Goal: Navigation & Orientation: Go to known website

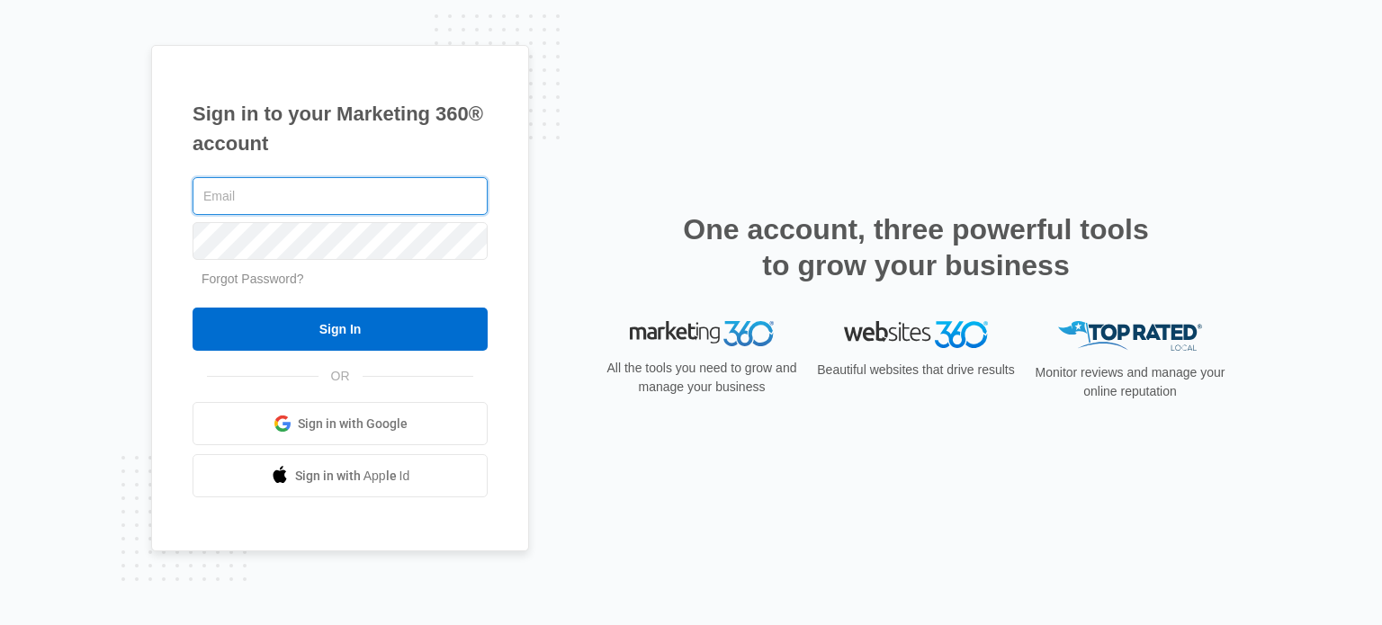
type input "[PERSON_NAME][EMAIL_ADDRESS][DOMAIN_NAME]"
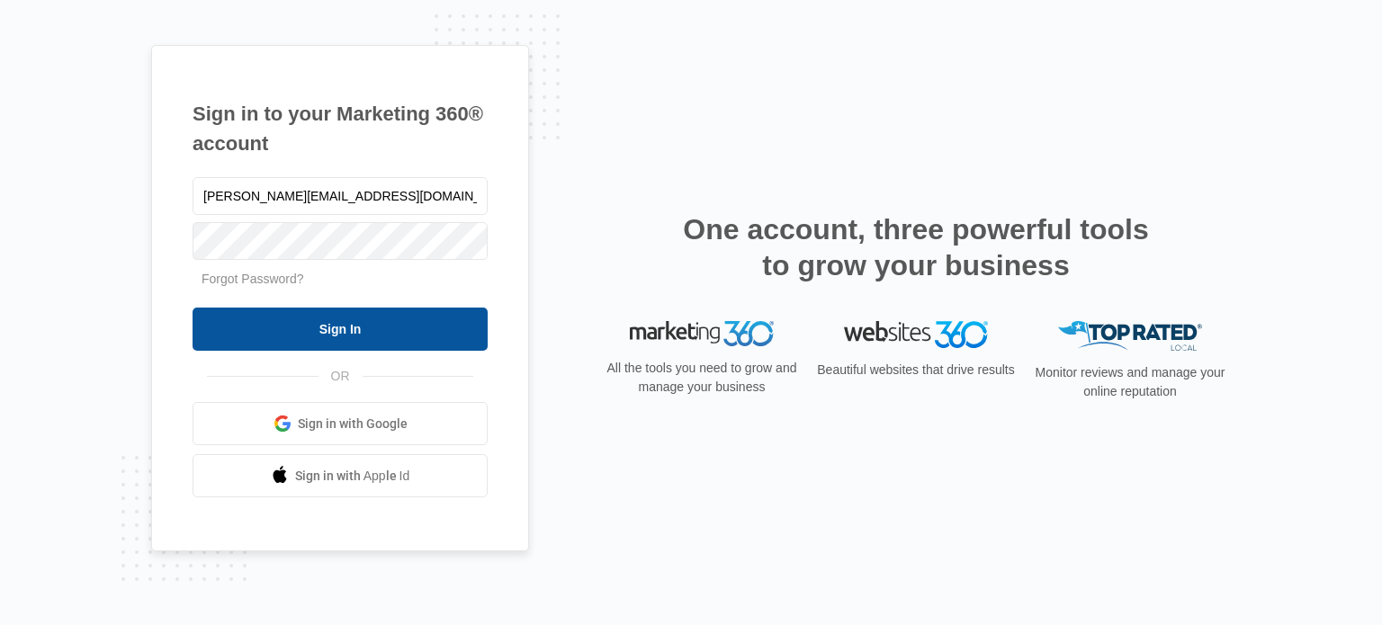
click at [320, 337] on input "Sign In" at bounding box center [340, 329] width 295 height 43
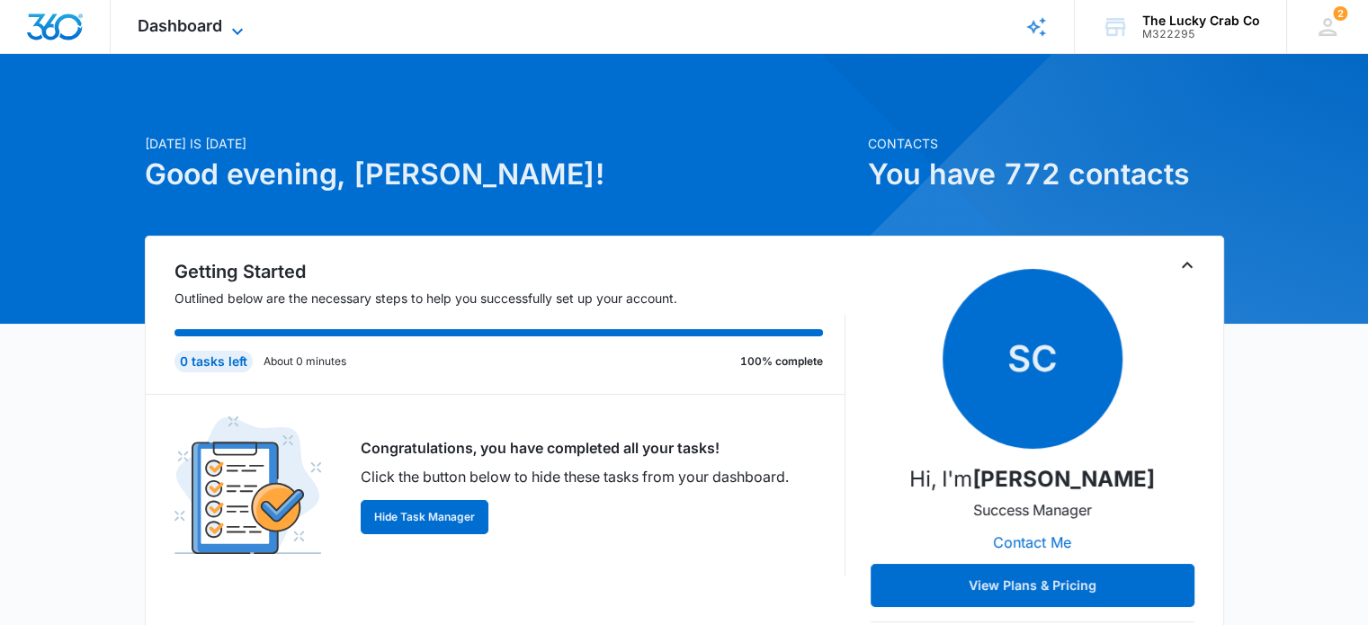
click at [201, 31] on span "Dashboard" at bounding box center [180, 25] width 85 height 19
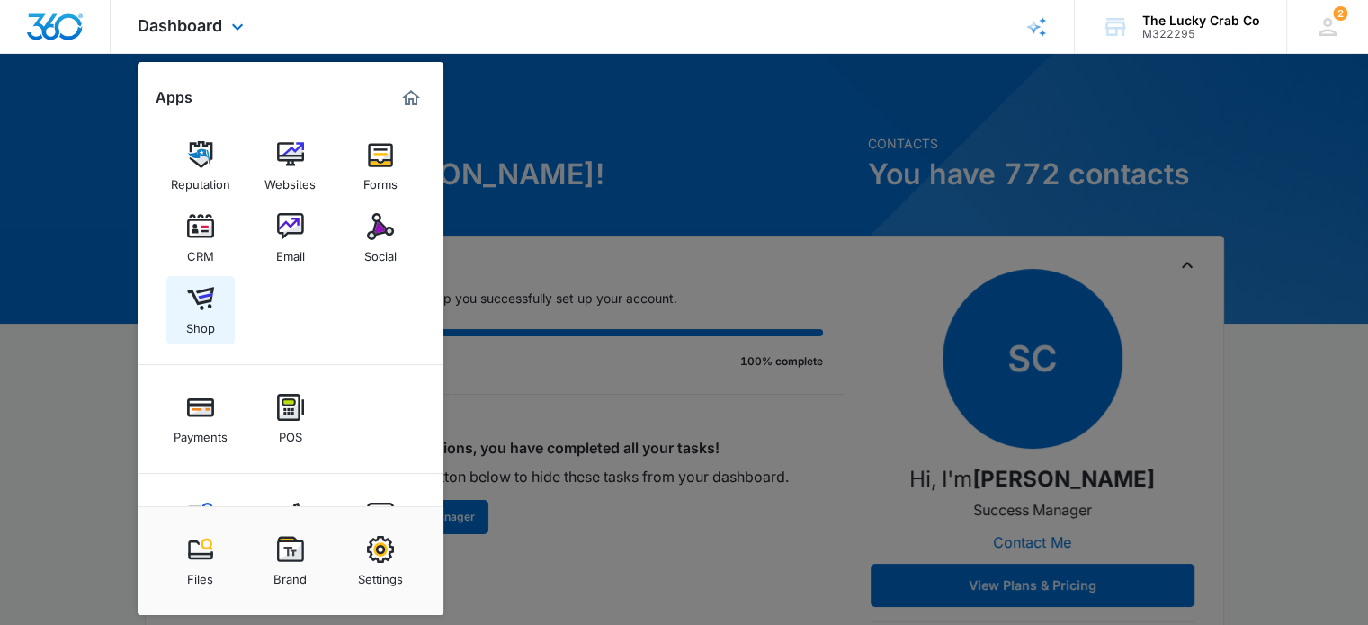
click at [206, 306] on img at bounding box center [200, 298] width 27 height 27
